Goal: Task Accomplishment & Management: Use online tool/utility

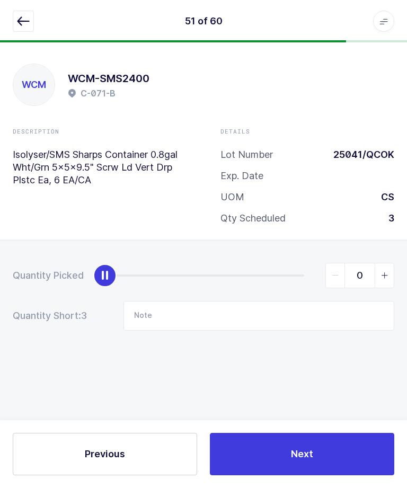
scroll to position [35, 0]
click at [22, 16] on icon "button" at bounding box center [23, 21] width 13 height 13
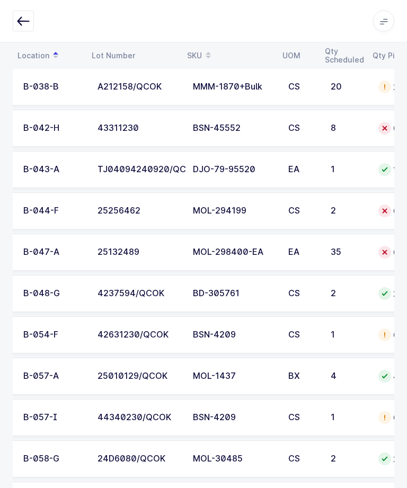
scroll to position [0, 61]
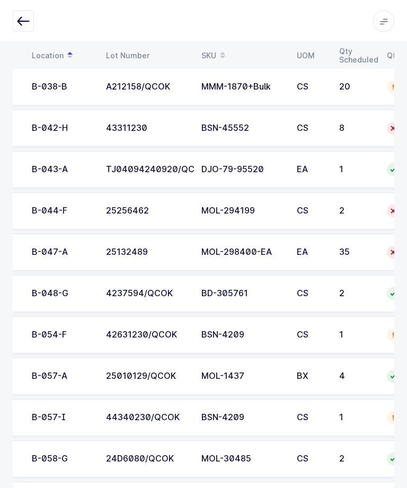
click at [245, 257] on td "MOL-298400-EA" at bounding box center [242, 252] width 95 height 37
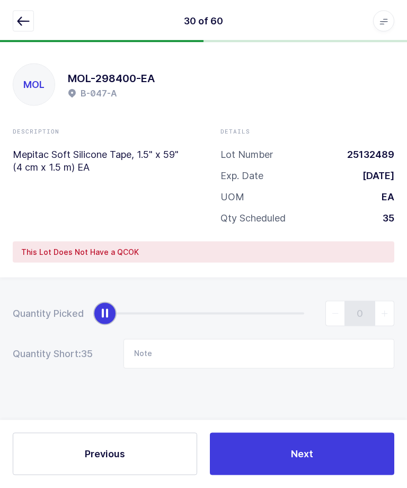
scroll to position [0, 0]
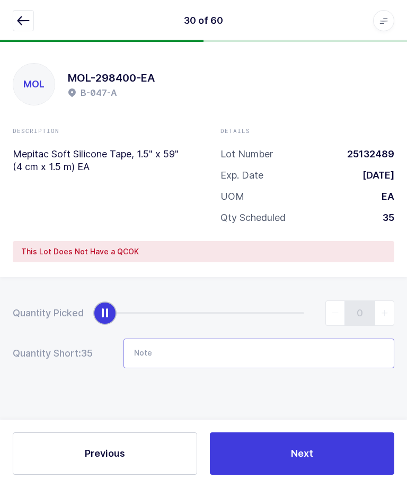
click at [260, 360] on input "Note" at bounding box center [258, 354] width 271 height 30
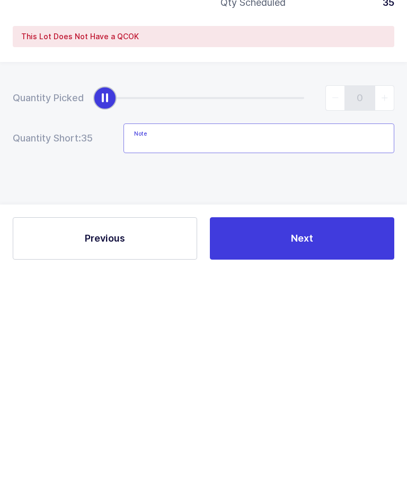
scroll to position [28, 0]
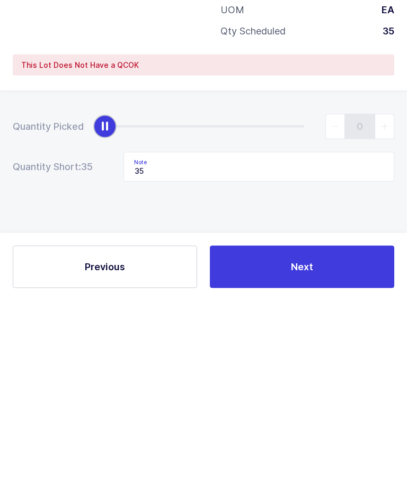
click at [244, 278] on div "Quantity Picked 0 Quantity Short: 35 Note 35" at bounding box center [203, 372] width 407 height 189
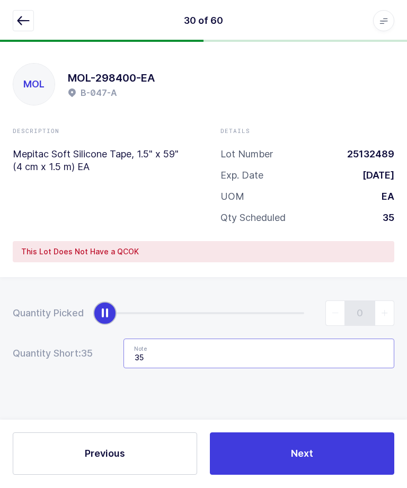
click at [251, 350] on input "35" at bounding box center [258, 354] width 271 height 30
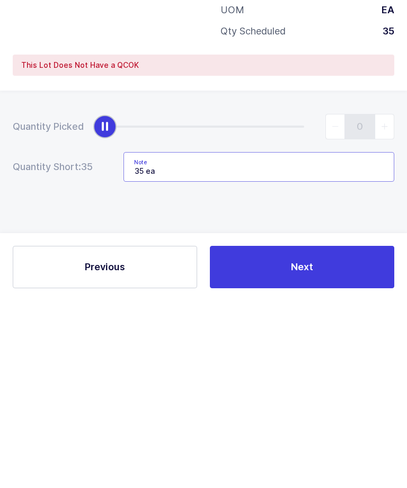
type input "35 ea"
click at [284, 278] on div "Quantity Picked 0 Quantity Short: 35 Note 35 ea" at bounding box center [203, 372] width 407 height 189
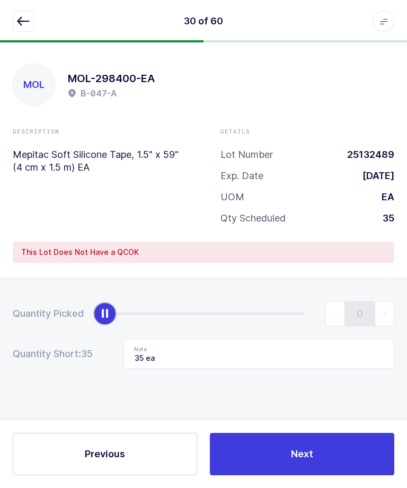
click at [400, 326] on div "Quantity Picked 0 Quantity Short: 35 Note 35 ea" at bounding box center [203, 372] width 407 height 189
click at [296, 475] on button "Next" at bounding box center [302, 454] width 184 height 42
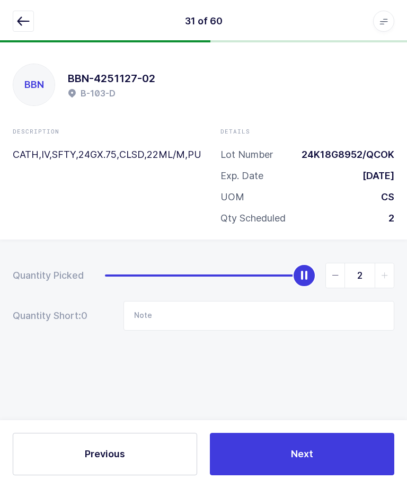
click at [23, 30] on button "button" at bounding box center [23, 21] width 21 height 21
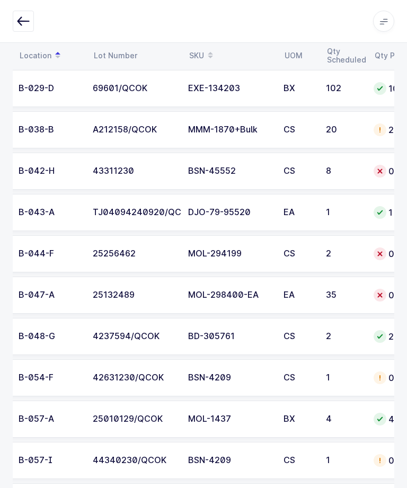
scroll to position [0, 75]
click at [346, 255] on div "2" at bounding box center [343, 254] width 35 height 10
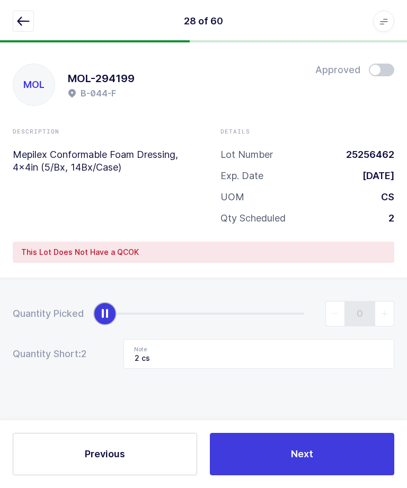
scroll to position [0, 0]
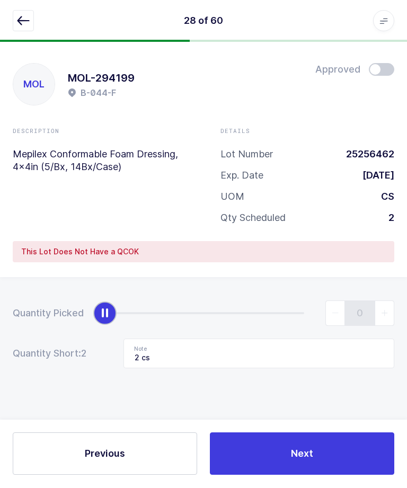
click at [21, 26] on icon "button" at bounding box center [23, 21] width 13 height 13
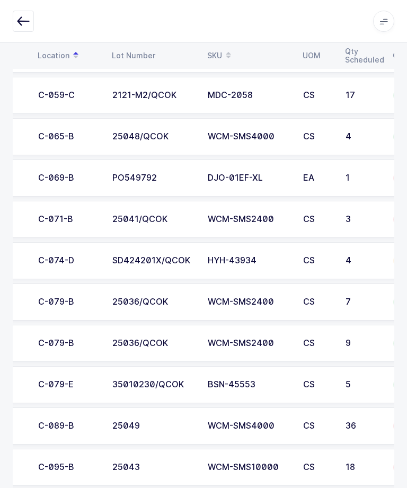
scroll to position [0, 55]
click at [59, 217] on div "C-071-B" at bounding box center [68, 220] width 61 height 10
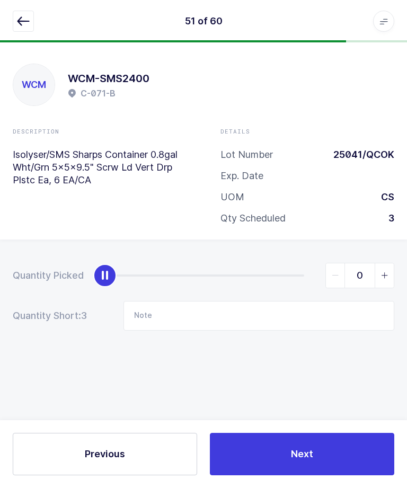
click at [26, 28] on button "button" at bounding box center [23, 21] width 21 height 21
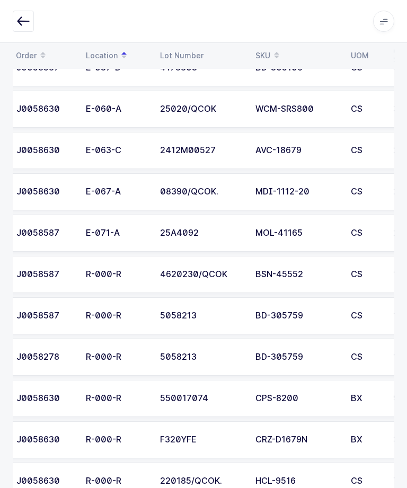
scroll to position [0, 58]
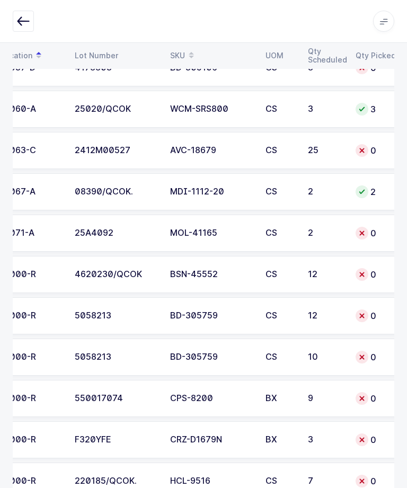
click at [318, 476] on div "7" at bounding box center [325, 481] width 35 height 10
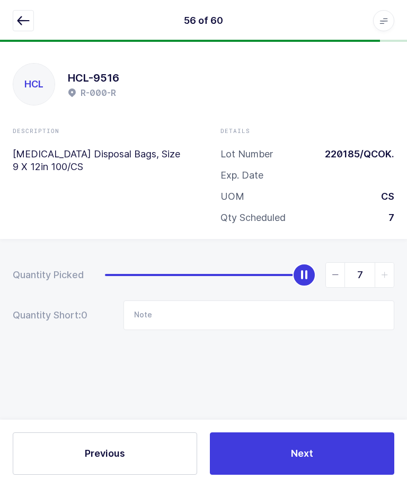
click at [344, 283] on span "slider between 0 and 7" at bounding box center [335, 275] width 19 height 24
click at [337, 274] on icon "slider between 0 and 7" at bounding box center [335, 275] width 7 height 7
click at [337, 281] on span "slider between 0 and 7" at bounding box center [335, 275] width 19 height 24
type input "7"
click at [310, 475] on button "Next" at bounding box center [302, 454] width 184 height 42
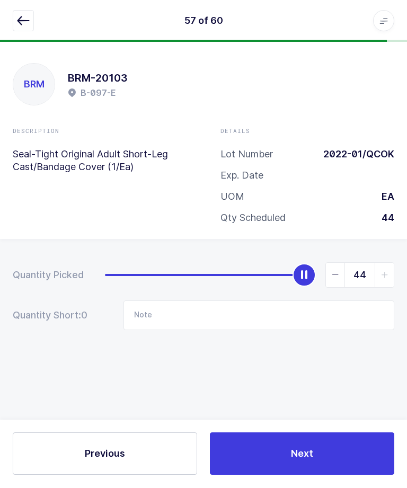
click at [22, 26] on icon "button" at bounding box center [23, 21] width 13 height 13
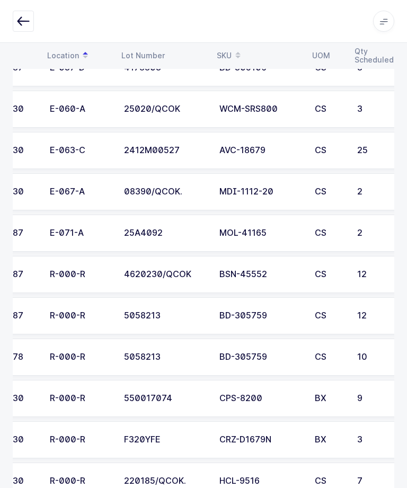
scroll to position [0, 38]
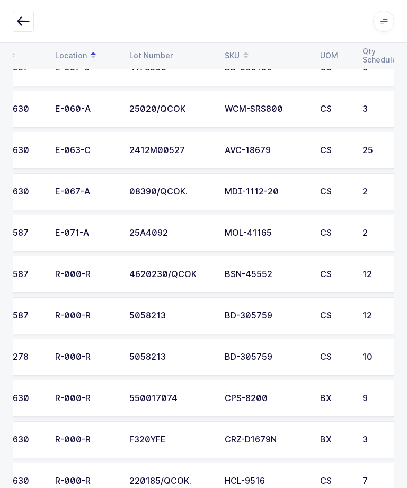
click at [300, 446] on td "CRZ-D1679N" at bounding box center [265, 439] width 95 height 37
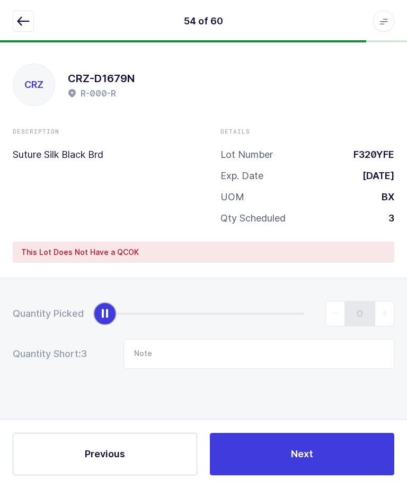
scroll to position [0, 0]
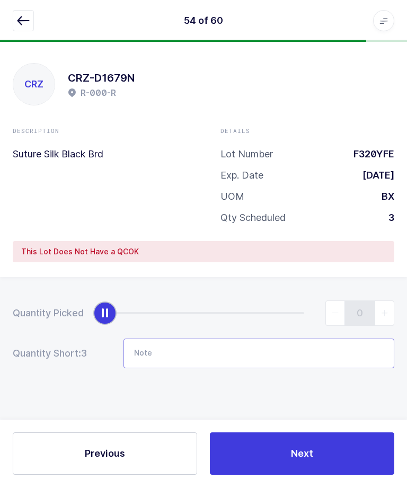
click at [318, 358] on input "Note" at bounding box center [258, 354] width 271 height 30
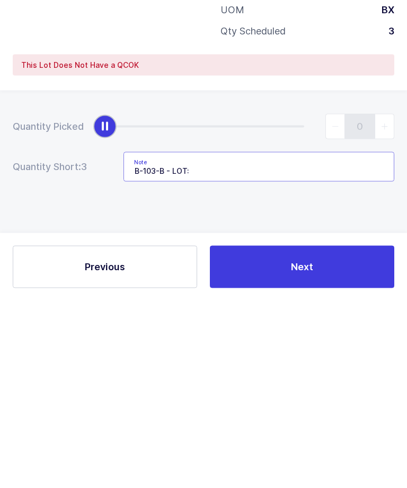
scroll to position [35, 0]
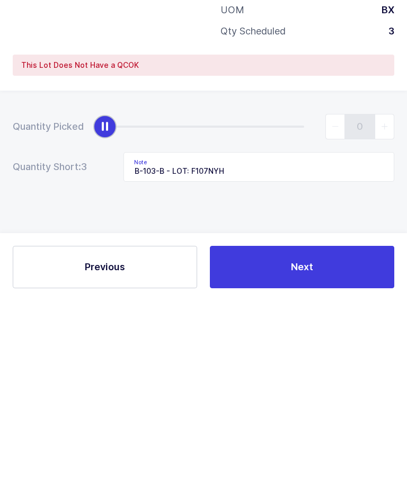
click at [77, 278] on div "Quantity Picked 0 Quantity Short: 3 Note B-103-B - LOT: F107NYH" at bounding box center [203, 372] width 407 height 189
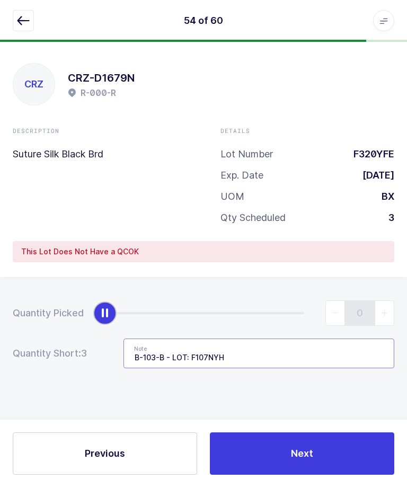
click at [135, 354] on input "B-103-B - LOT: F107NYH" at bounding box center [258, 354] width 271 height 30
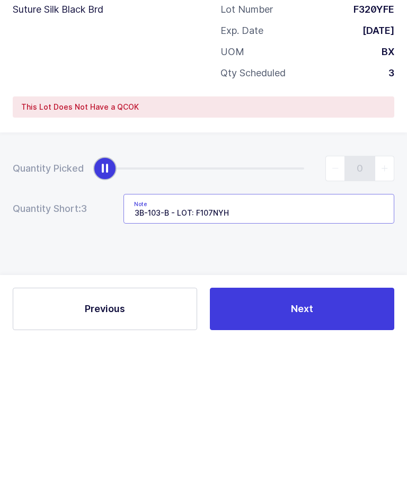
scroll to position [35, 0]
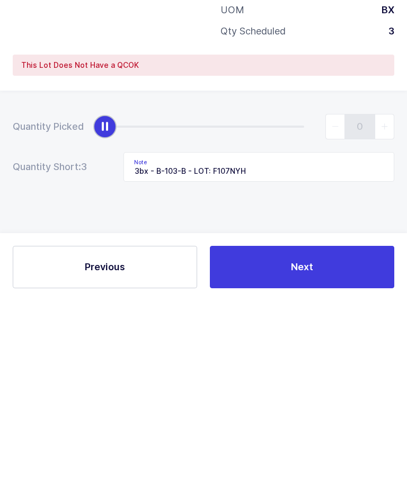
click at [51, 278] on div "Quantity Picked 0 Quantity Short: 3 Note 3bx - B-103-B - LOT: F107NYH" at bounding box center [203, 372] width 407 height 189
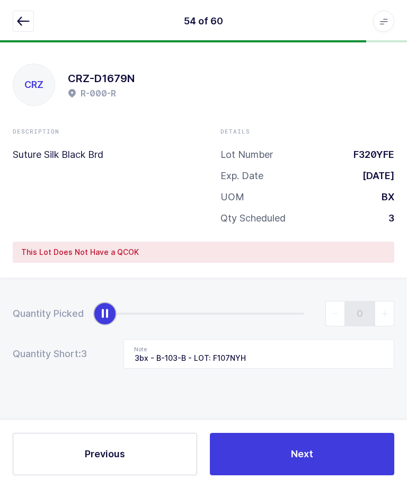
click at [312, 460] on span "Next" at bounding box center [302, 453] width 22 height 13
type input "36 cs"
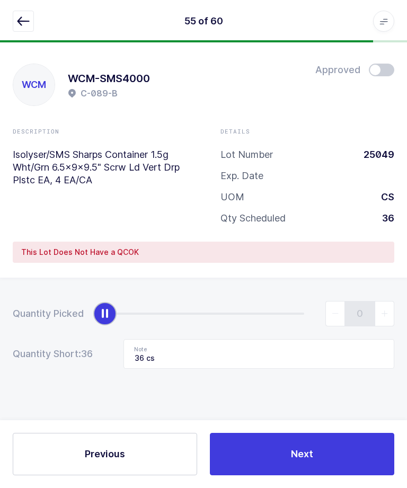
click at [24, 21] on icon "button" at bounding box center [23, 21] width 13 height 13
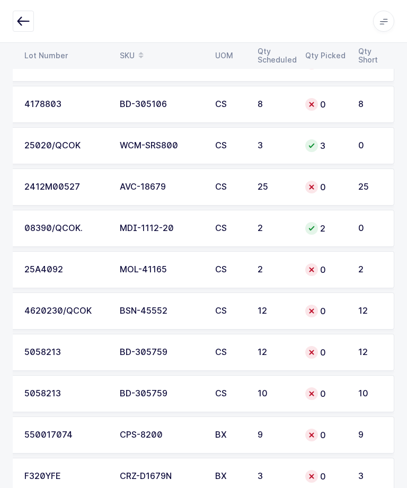
scroll to position [2160, 0]
click at [354, 313] on td "12" at bounding box center [373, 311] width 42 height 37
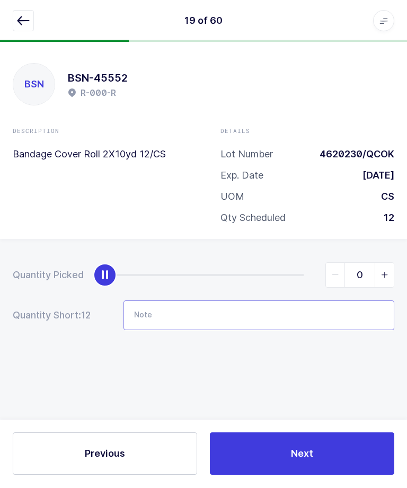
click at [318, 322] on input "Note" at bounding box center [258, 316] width 271 height 30
click at [285, 317] on input "Note" at bounding box center [258, 316] width 271 height 30
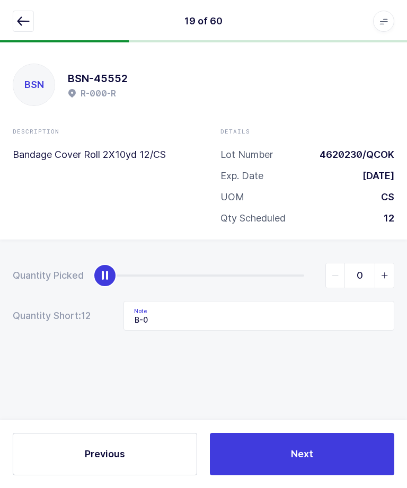
click at [243, 292] on form "Quantity Picked 0 Quantity Short: 12 Note B-0" at bounding box center [203, 297] width 381 height 68
click at [250, 296] on form "Quantity Picked 0 Quantity Short: 12 Note B-0" at bounding box center [203, 297] width 381 height 68
click at [280, 318] on input "B-0" at bounding box center [258, 316] width 271 height 30
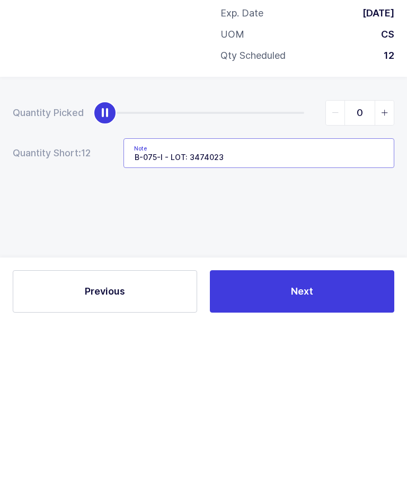
type input "B-075-I - LOT: 34740230"
type input "12"
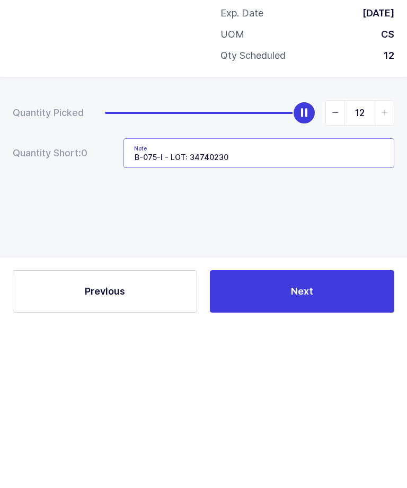
type input "B-075-I - LOT: 34740230"
click at [212, 239] on div "Quantity Picked 12 Quantity Short: 0 Note B-075-I - LOT: 34740230" at bounding box center [203, 333] width 407 height 189
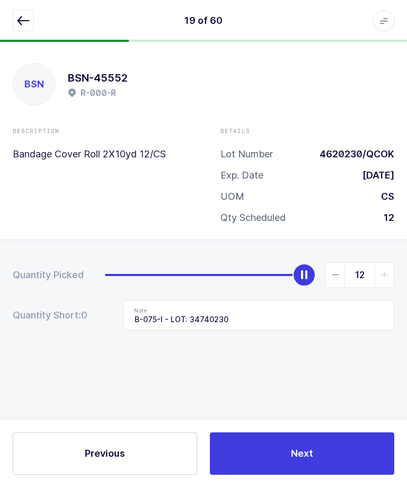
click at [268, 475] on button "Next" at bounding box center [302, 454] width 184 height 42
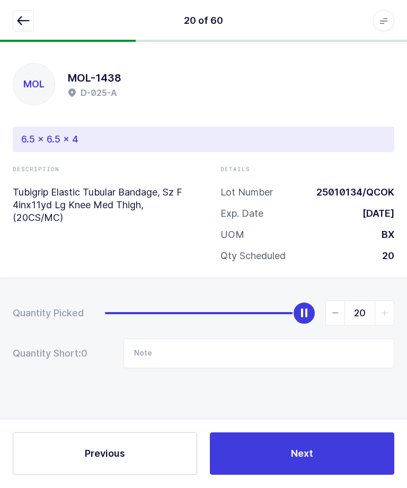
click at [15, 26] on button "button" at bounding box center [23, 21] width 21 height 21
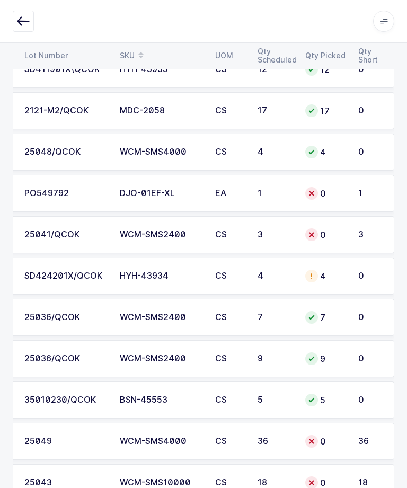
scroll to position [0, 143]
click at [59, 243] on td "25041/QCOK" at bounding box center [65, 234] width 95 height 37
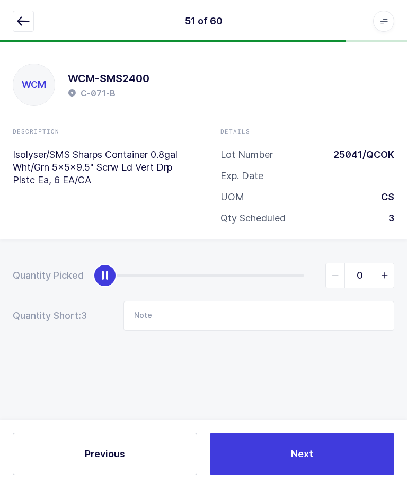
scroll to position [35, 0]
type input "3"
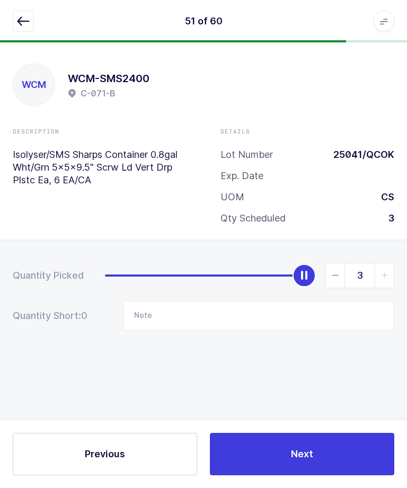
click at [286, 464] on button "Next" at bounding box center [302, 454] width 184 height 42
click at [31, 39] on div "52 of 60 Apps Core [GEOGRAPHIC_DATA] Admin Mission Control Purchasing [PERSON_N…" at bounding box center [203, 21] width 407 height 42
click at [17, 17] on icon "button" at bounding box center [23, 21] width 13 height 13
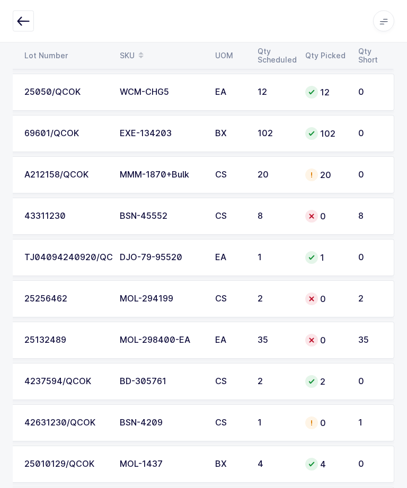
scroll to position [0, 0]
